Goal: Transaction & Acquisition: Obtain resource

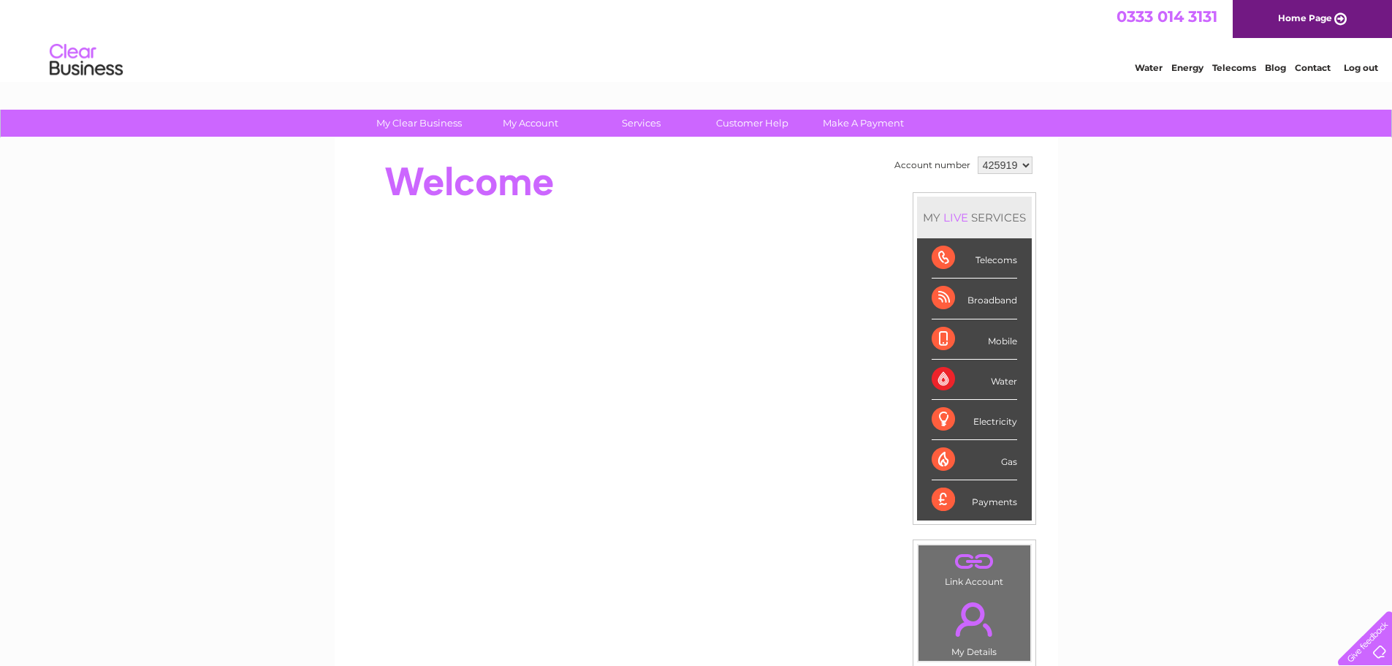
click at [1021, 166] on select "425919 425931" at bounding box center [1005, 165] width 55 height 18
select select "425931"
click at [978, 156] on select "425919 425931" at bounding box center [1005, 165] width 55 height 18
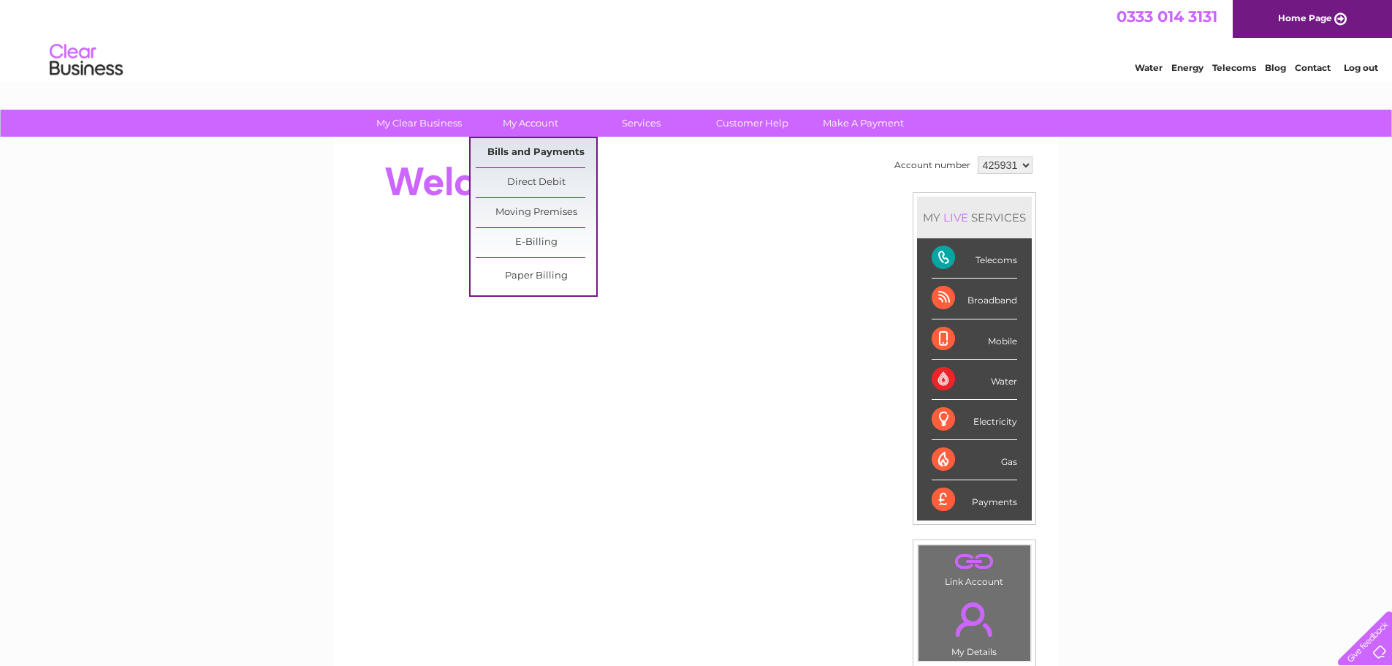
click at [550, 148] on link "Bills and Payments" at bounding box center [536, 152] width 121 height 29
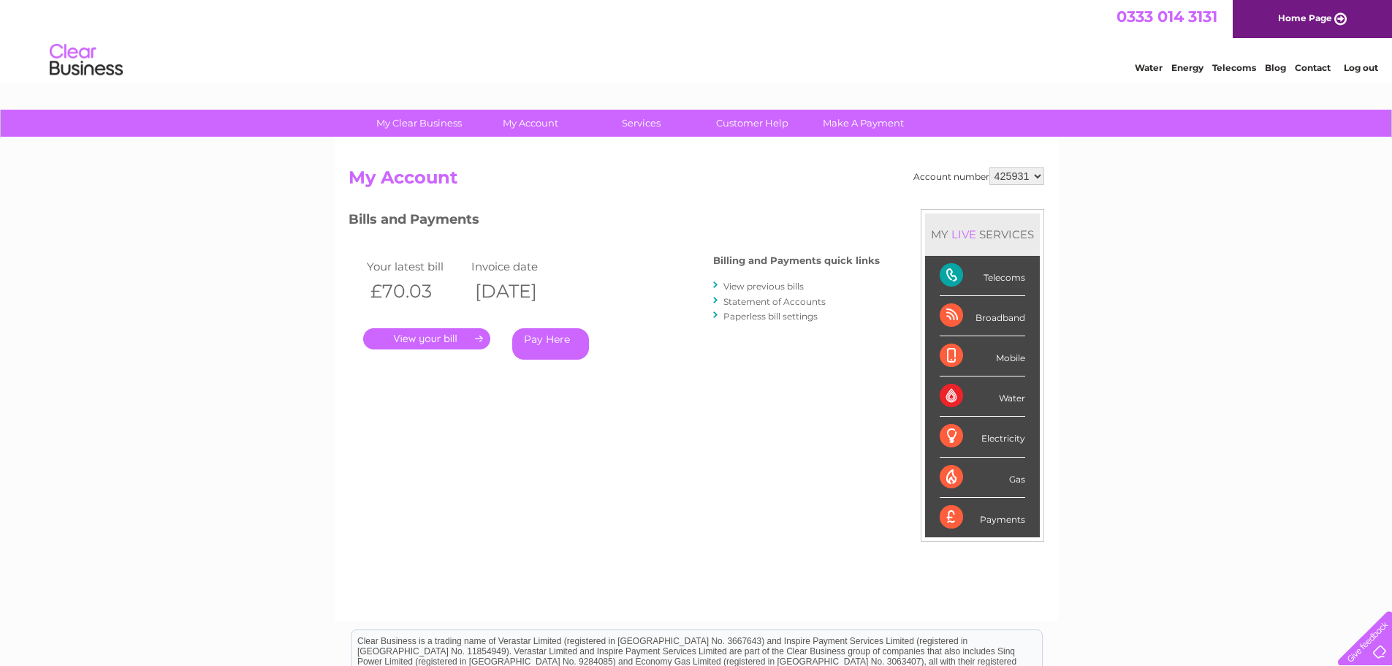
click at [436, 341] on link "." at bounding box center [426, 338] width 127 height 21
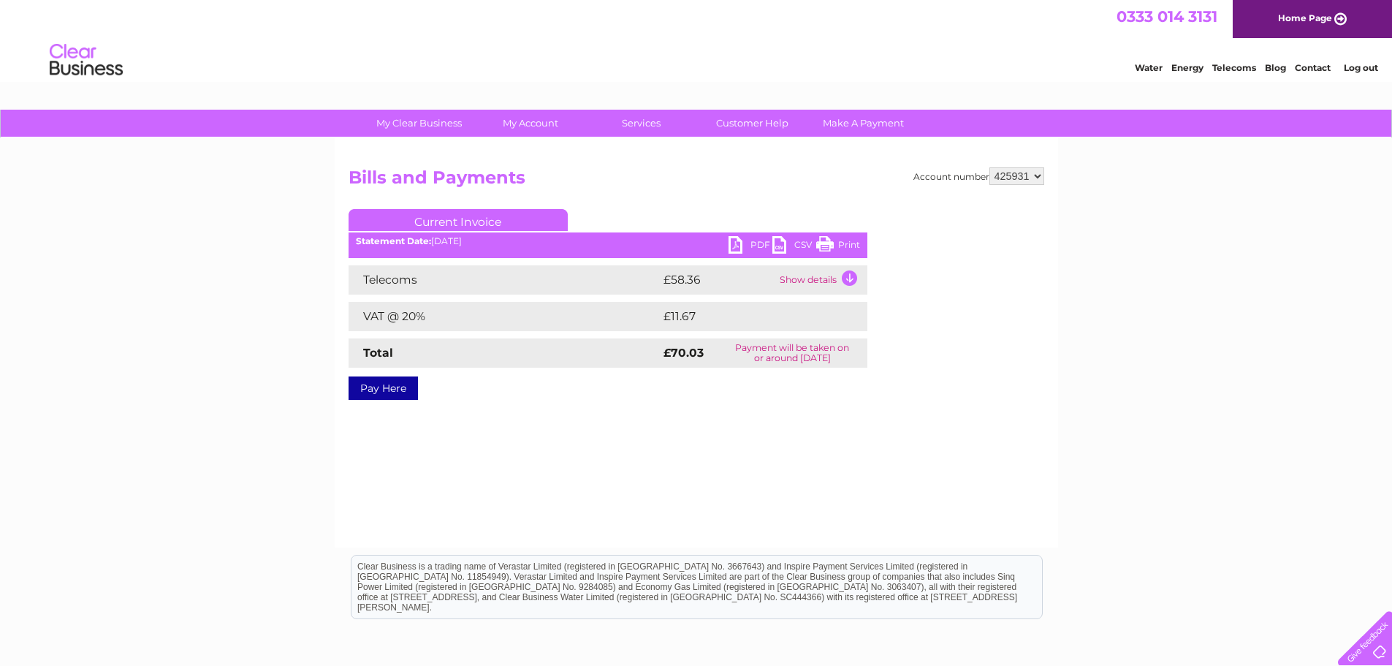
click at [735, 243] on link "PDF" at bounding box center [751, 246] width 44 height 21
